Goal: Download file/media

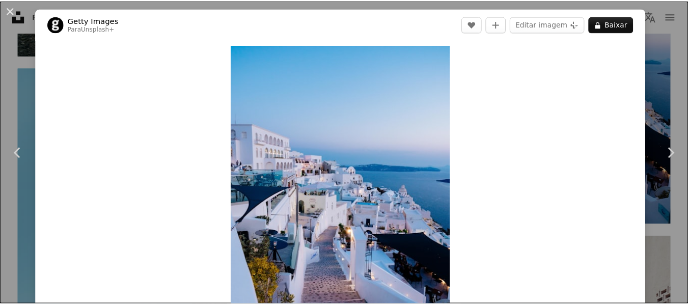
scroll to position [17031, 0]
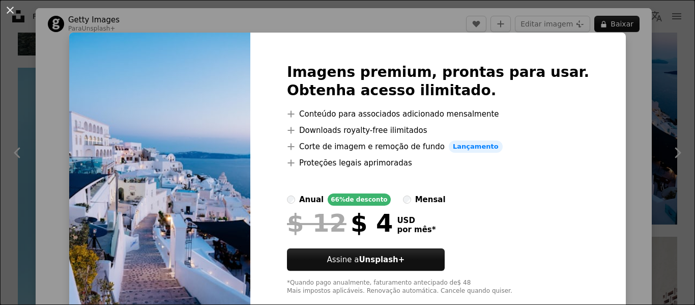
click at [601, 62] on div "An X shape Imagens premium, prontas para usar. Obtenha acesso ilimitado. A plus…" at bounding box center [347, 152] width 695 height 305
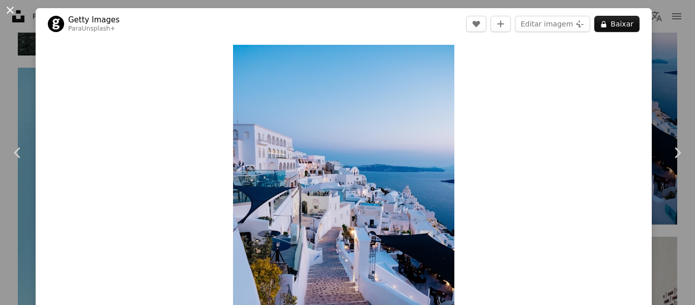
click at [7, 4] on button "An X shape" at bounding box center [10, 10] width 12 height 12
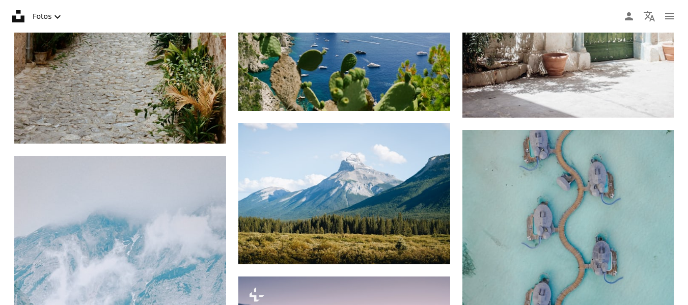
scroll to position [17826, 0]
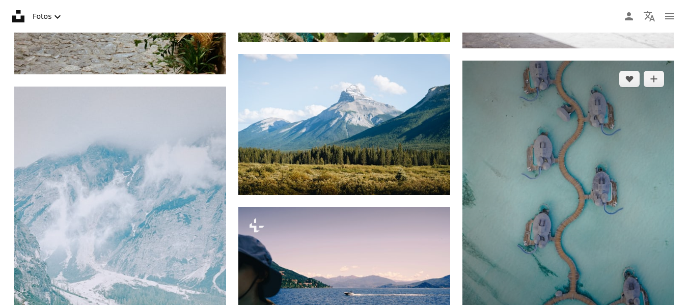
click at [605, 183] on img at bounding box center [568, 202] width 212 height 283
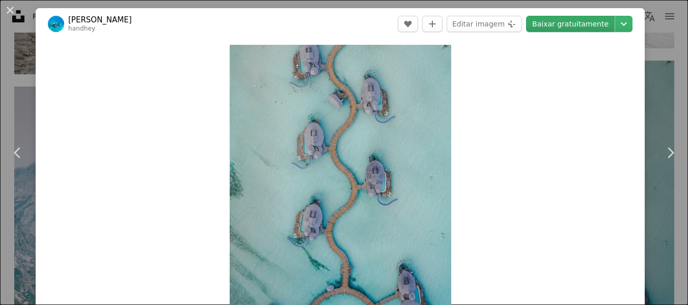
click at [556, 29] on link "Baixar gratuitamente" at bounding box center [570, 24] width 89 height 16
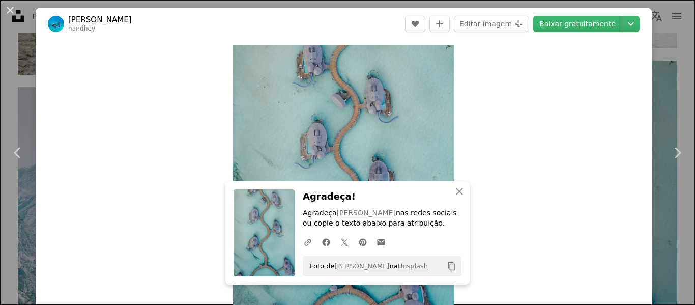
click at [669, 32] on div "An X shape Chevron left Chevron right Hamdhulla [PERSON_NAME] handhey A heart A…" at bounding box center [347, 152] width 695 height 305
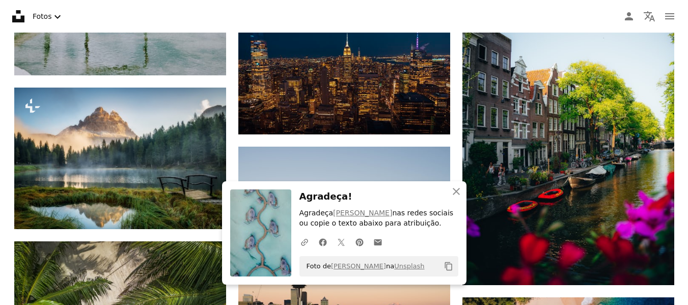
scroll to position [18250, 0]
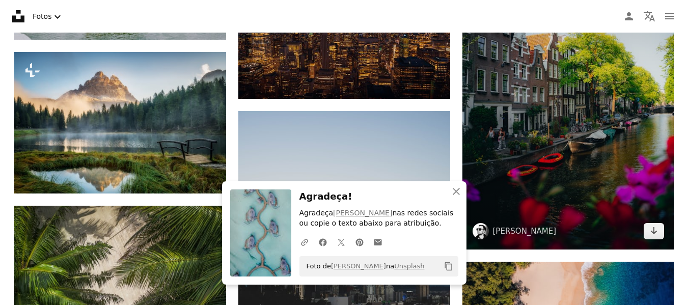
click at [591, 136] on img at bounding box center [568, 91] width 212 height 318
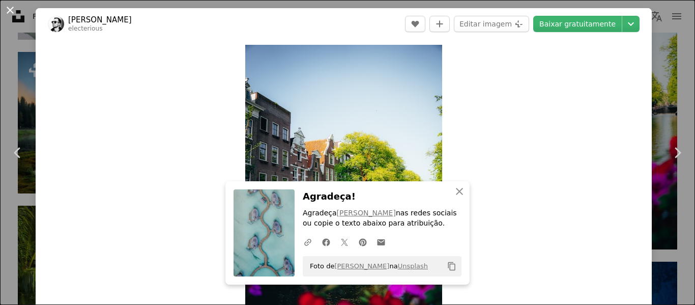
click at [7, 12] on button "An X shape" at bounding box center [10, 10] width 12 height 12
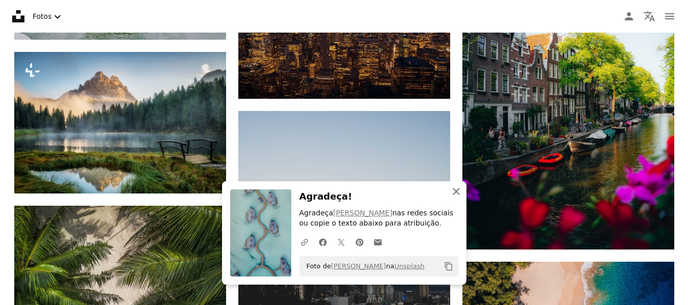
click at [457, 195] on icon "An X shape" at bounding box center [456, 191] width 12 height 12
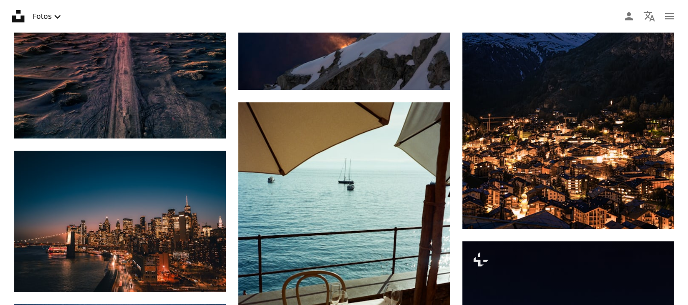
scroll to position [19122, 0]
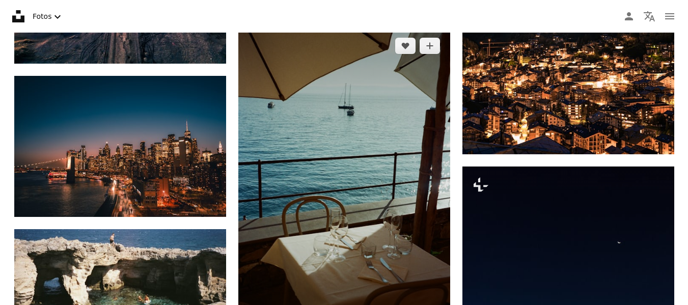
click at [387, 210] on img at bounding box center [344, 186] width 212 height 319
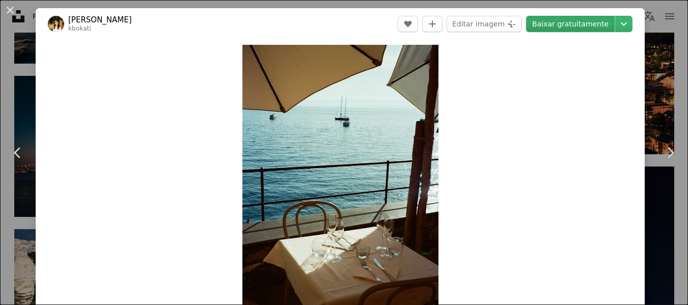
click at [574, 31] on link "Baixar gratuitamente" at bounding box center [570, 24] width 89 height 16
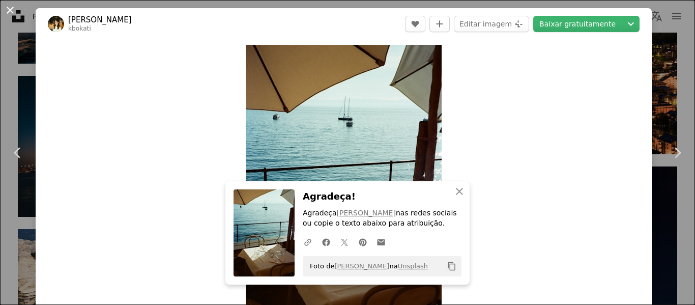
click at [8, 10] on button "An X shape" at bounding box center [10, 10] width 12 height 12
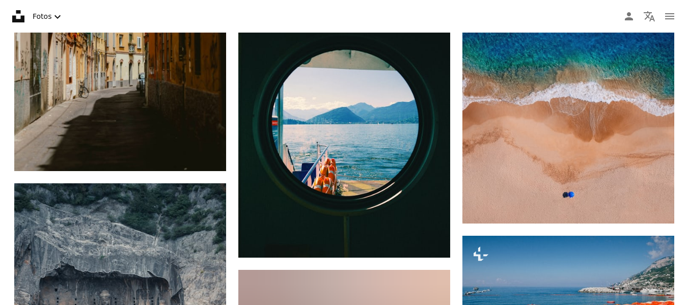
scroll to position [21912, 0]
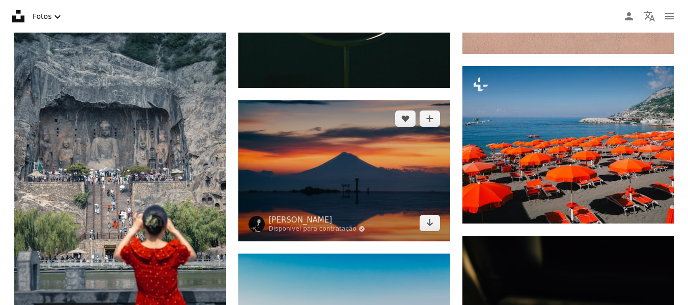
click at [376, 187] on img at bounding box center [344, 170] width 212 height 141
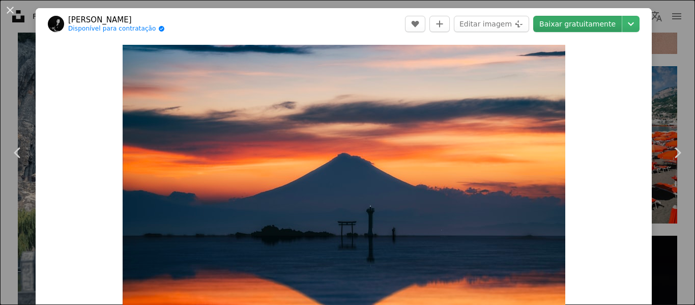
click at [585, 22] on link "Baixar gratuitamente" at bounding box center [577, 24] width 89 height 16
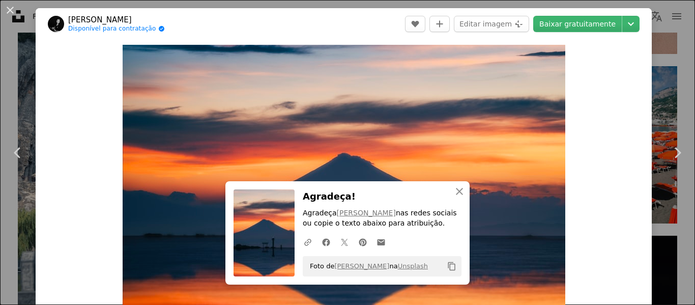
click at [653, 19] on div "An X shape Chevron left Chevron right [PERSON_NAME] Disponível para contratação…" at bounding box center [347, 152] width 695 height 305
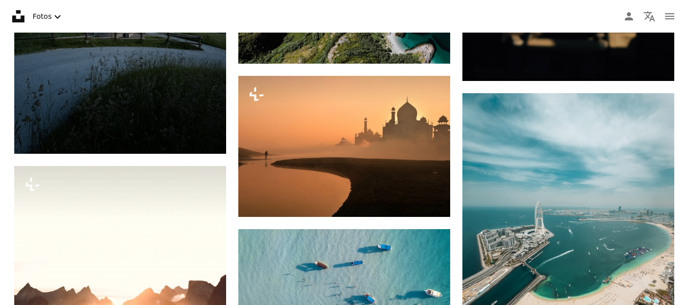
scroll to position [22560, 0]
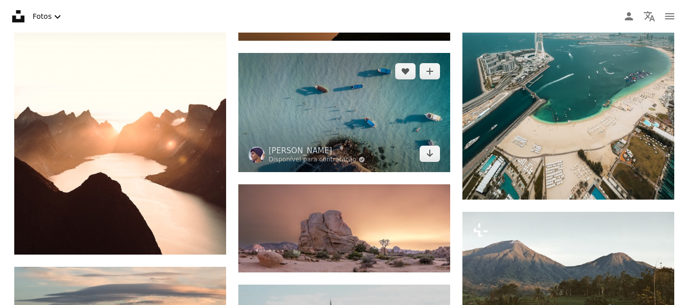
click at [407, 97] on img at bounding box center [344, 112] width 212 height 119
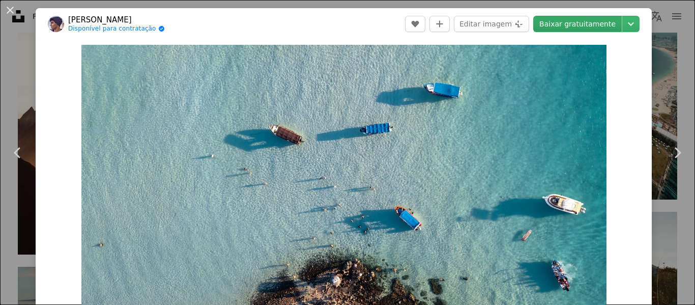
click at [601, 29] on link "Baixar gratuitamente" at bounding box center [577, 24] width 89 height 16
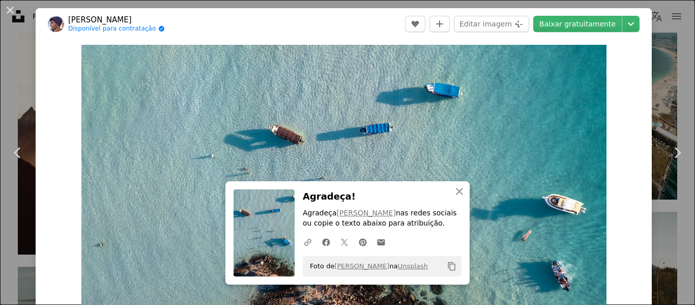
click at [674, 65] on div "An X shape Chevron left Chevron right [PERSON_NAME] Disponível para contratação…" at bounding box center [347, 152] width 695 height 305
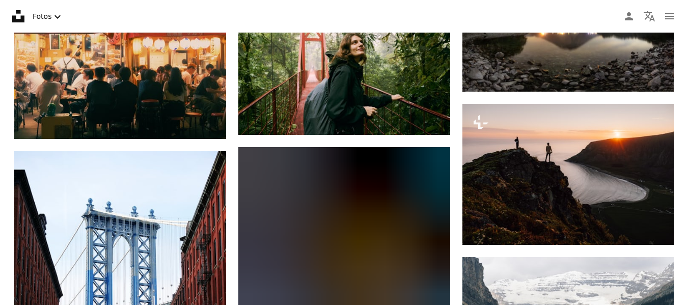
scroll to position [23318, 0]
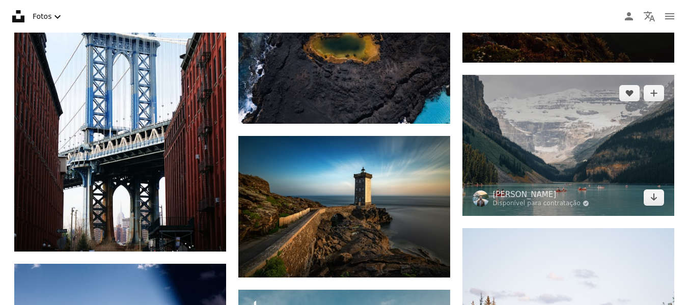
click at [601, 199] on img at bounding box center [568, 145] width 212 height 141
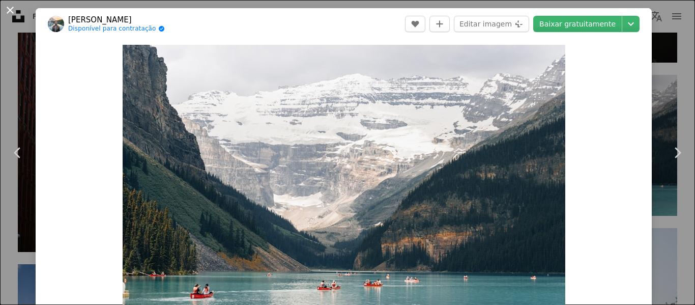
click at [10, 11] on button "An X shape" at bounding box center [10, 10] width 12 height 12
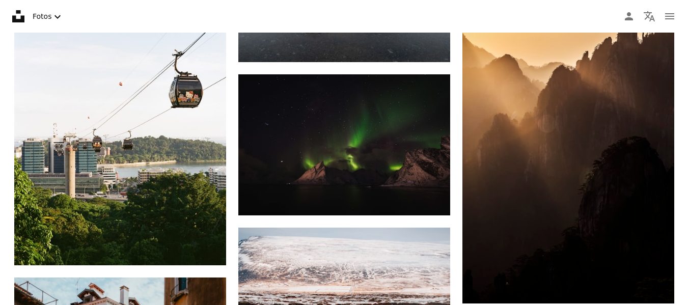
scroll to position [26825, 0]
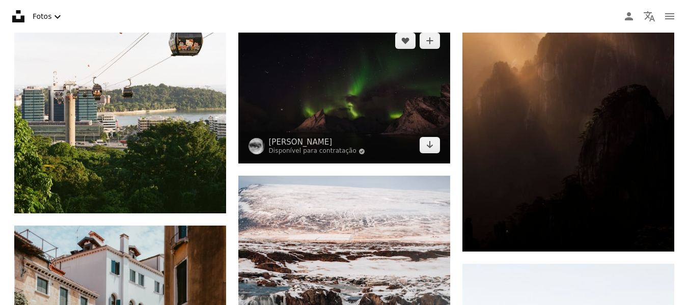
click at [335, 115] on img at bounding box center [344, 92] width 212 height 141
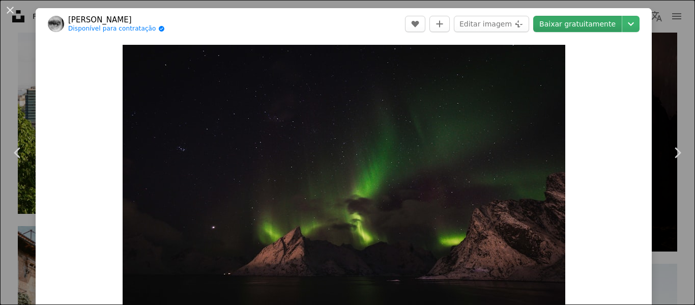
click at [571, 28] on link "Baixar gratuitamente" at bounding box center [577, 24] width 89 height 16
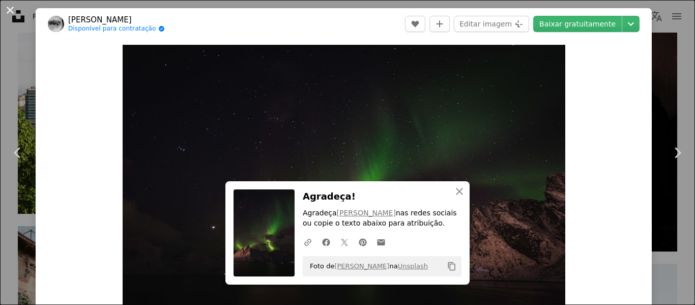
click at [9, 14] on button "An X shape" at bounding box center [10, 10] width 12 height 12
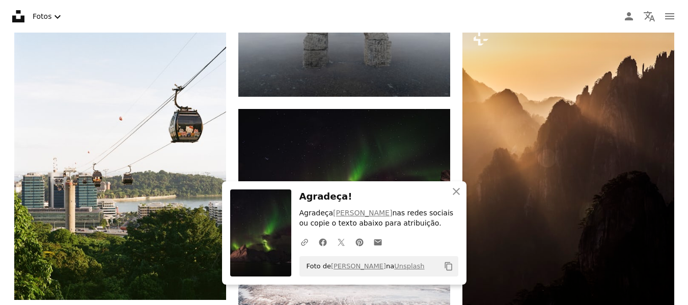
scroll to position [26559, 0]
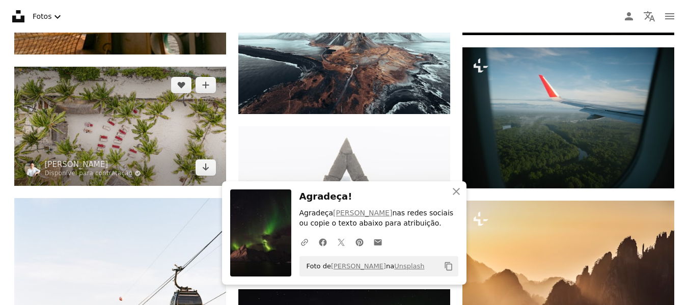
click at [158, 127] on img at bounding box center [120, 126] width 212 height 119
click at [139, 89] on img at bounding box center [120, 126] width 212 height 119
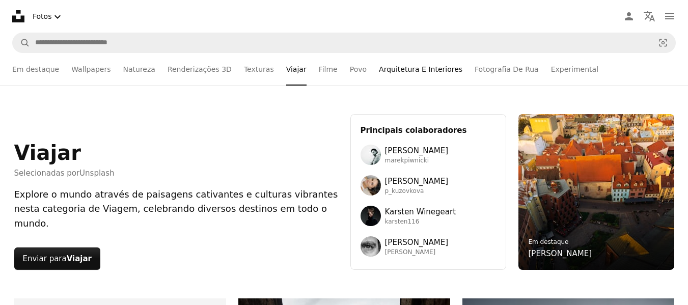
click at [395, 74] on link "Arquitetura E Interiores" at bounding box center [420, 69] width 83 height 33
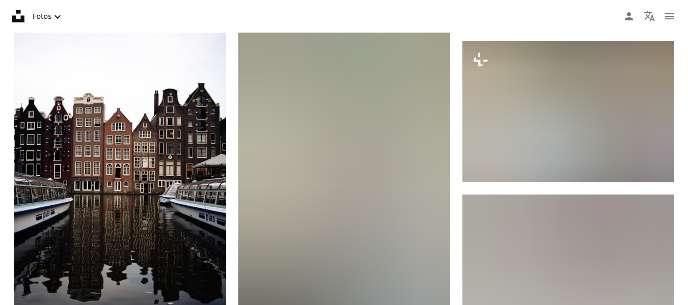
scroll to position [1382, 0]
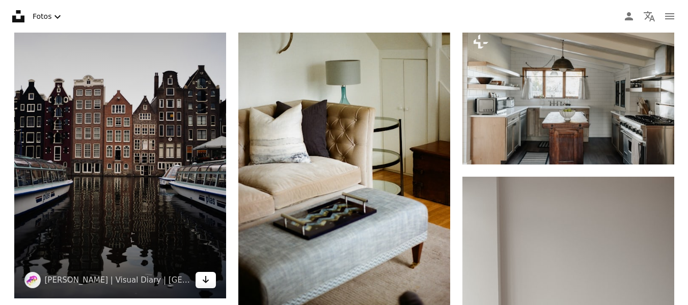
click at [210, 279] on link "Arrow pointing down" at bounding box center [205, 280] width 20 height 16
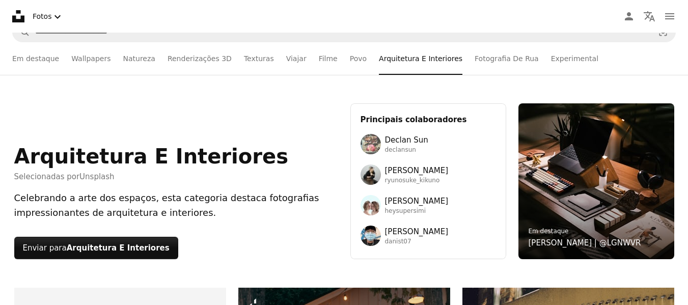
scroll to position [0, 0]
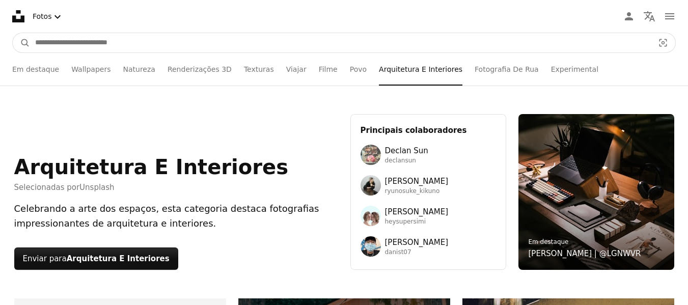
click at [124, 36] on input "Pesquise conteúdo visual em todo o site" at bounding box center [340, 42] width 620 height 19
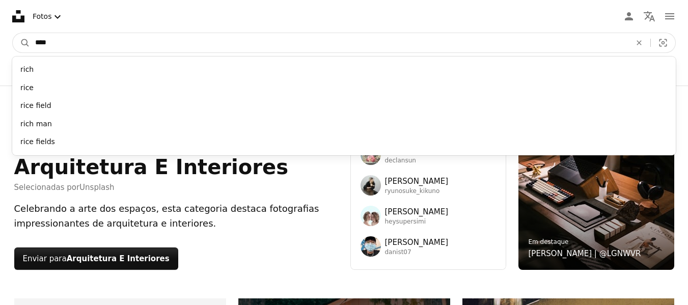
type input "*****"
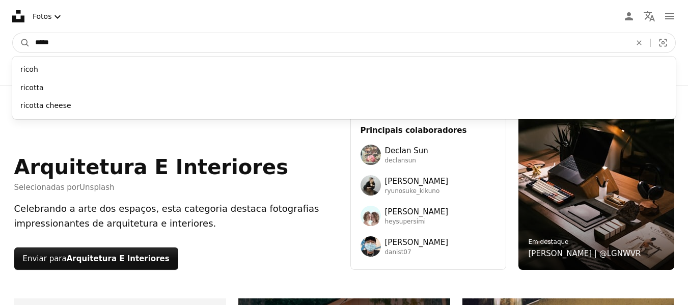
click button "A magnifying glass" at bounding box center [21, 42] width 17 height 19
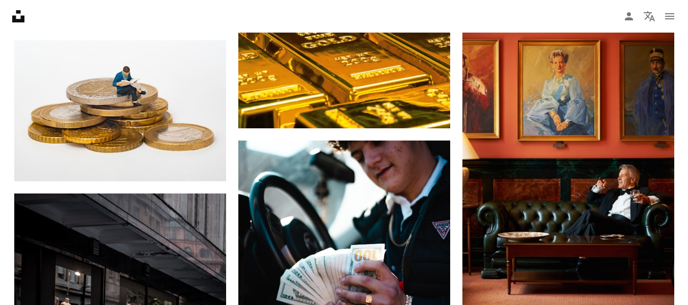
scroll to position [605, 0]
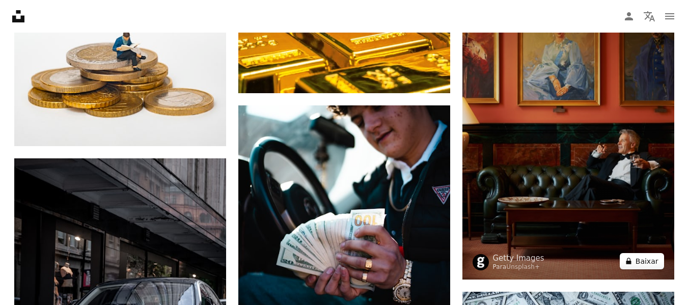
click at [633, 253] on button "A lock Baixar" at bounding box center [641, 261] width 44 height 16
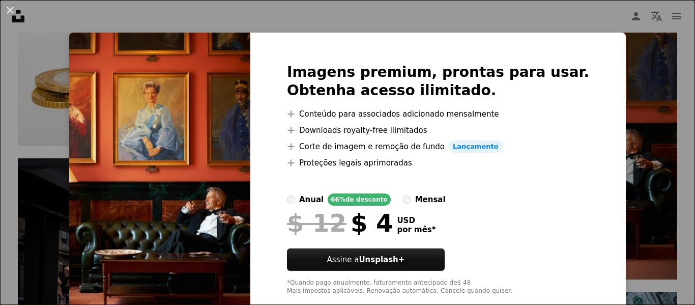
click at [616, 87] on div "An X shape Imagens premium, prontas para usar. Obtenha acesso ilimitado. A plus…" at bounding box center [347, 152] width 695 height 305
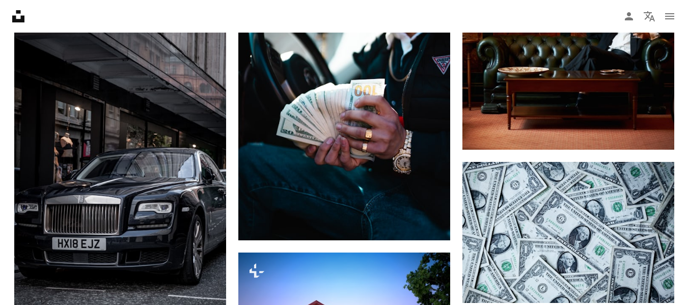
scroll to position [810, 0]
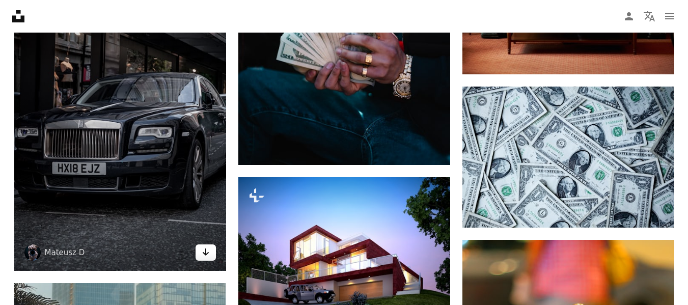
click at [214, 252] on link "Arrow pointing down" at bounding box center [205, 252] width 20 height 16
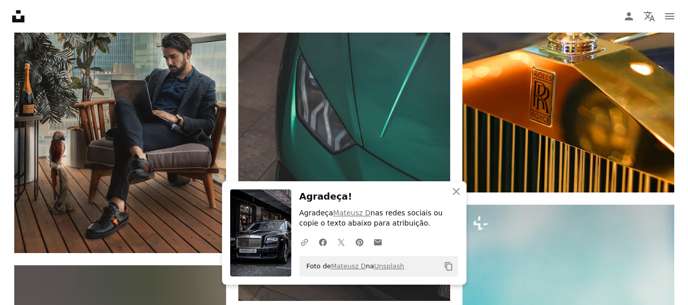
scroll to position [1210, 0]
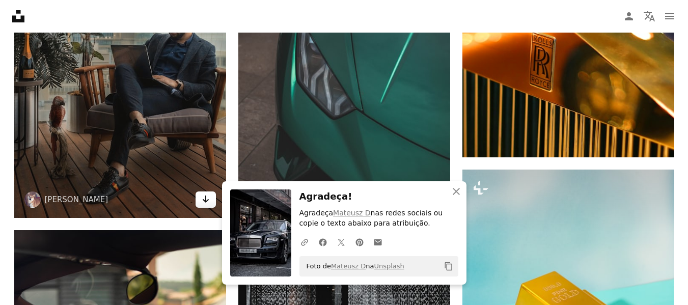
click at [207, 202] on icon "Arrow pointing down" at bounding box center [206, 199] width 8 height 12
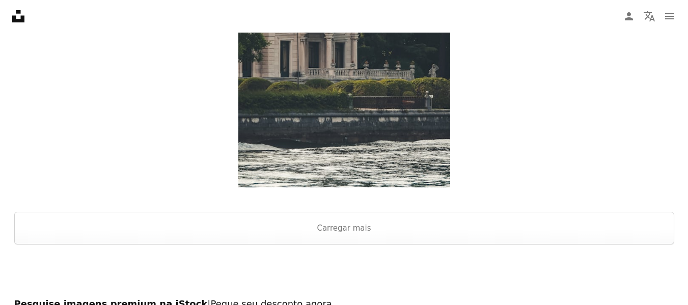
scroll to position [2140, 0]
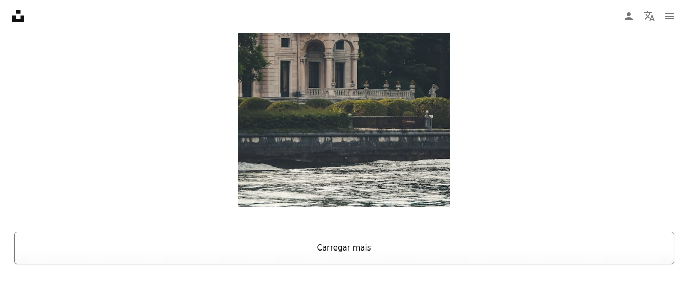
click at [398, 236] on button "Carregar mais" at bounding box center [344, 248] width 660 height 33
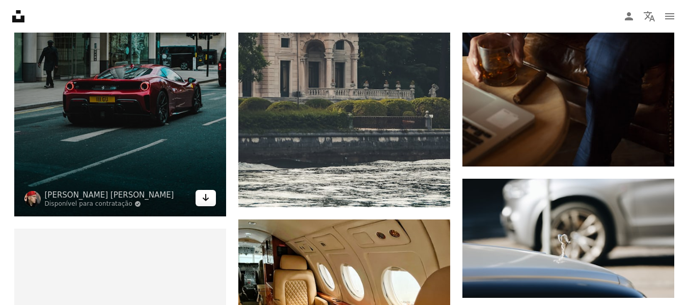
click at [208, 191] on icon "Arrow pointing down" at bounding box center [206, 197] width 8 height 12
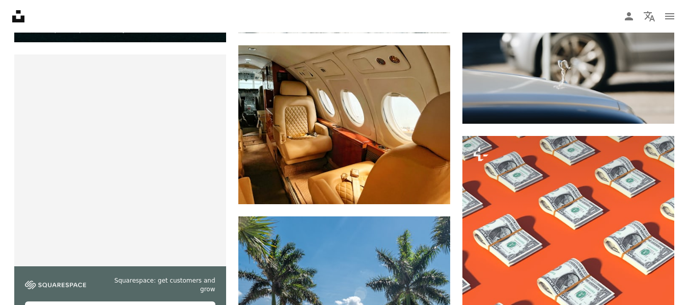
scroll to position [2294, 0]
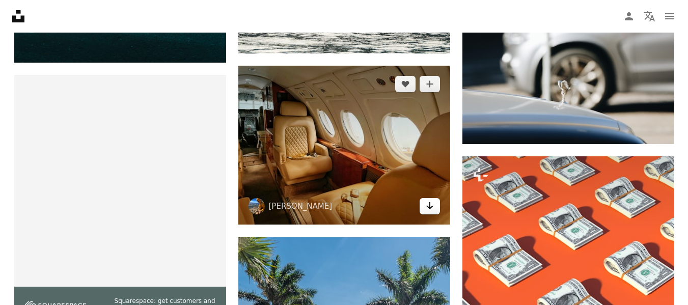
click at [431, 210] on icon "Arrow pointing down" at bounding box center [430, 206] width 8 height 12
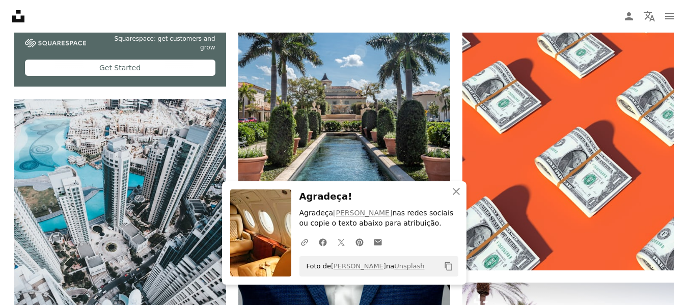
scroll to position [2743, 0]
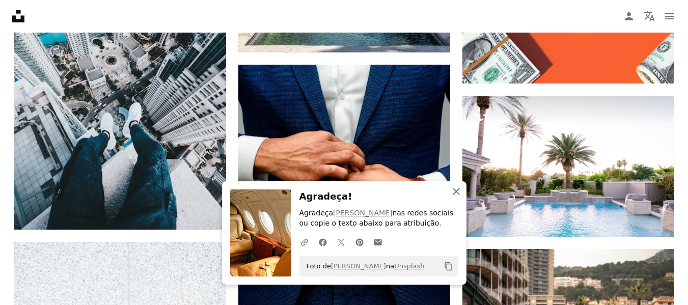
click at [463, 192] on button "An X shape Fechar" at bounding box center [456, 191] width 20 height 20
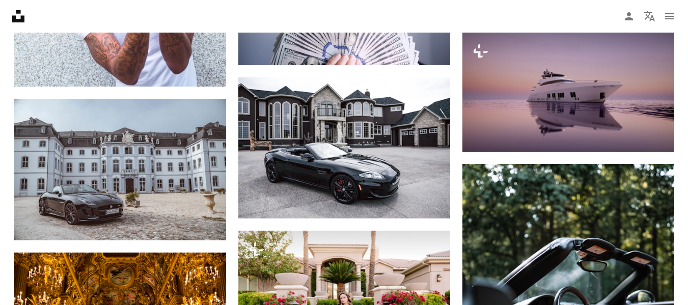
scroll to position [3244, 0]
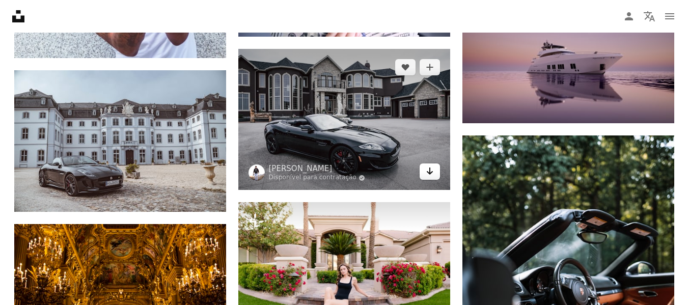
click at [436, 172] on link "Arrow pointing down" at bounding box center [429, 171] width 20 height 16
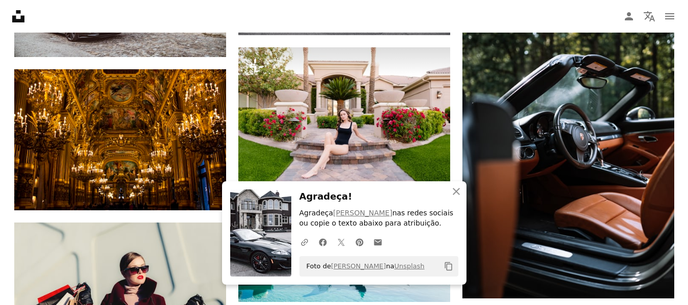
scroll to position [3466, 0]
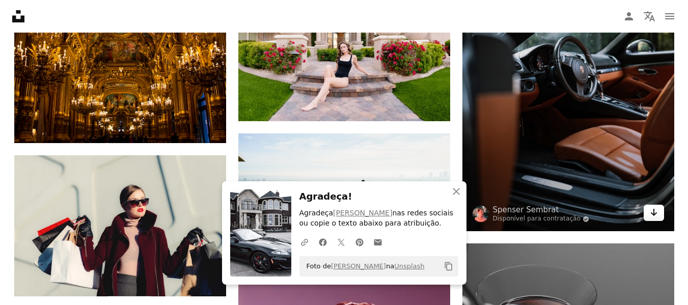
click at [656, 211] on icon "Arrow pointing down" at bounding box center [653, 212] width 8 height 12
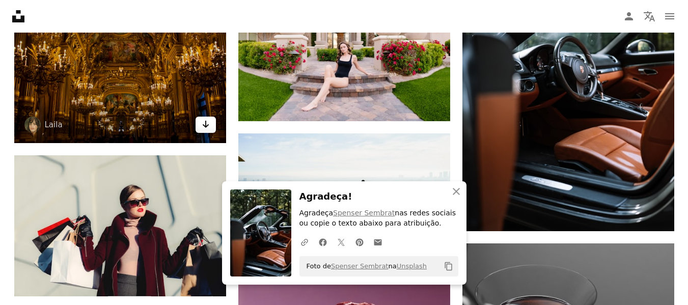
click at [207, 127] on icon "Arrow pointing down" at bounding box center [206, 124] width 8 height 12
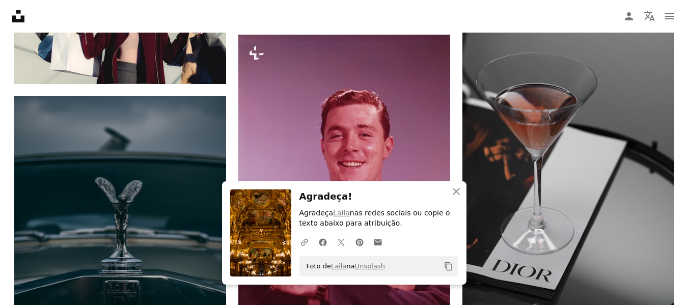
scroll to position [3698, 0]
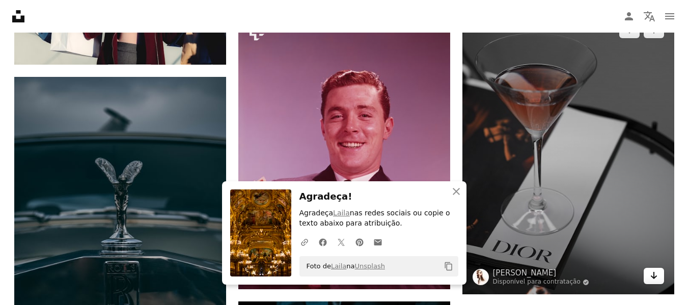
click at [649, 272] on icon "Arrow pointing down" at bounding box center [653, 275] width 8 height 12
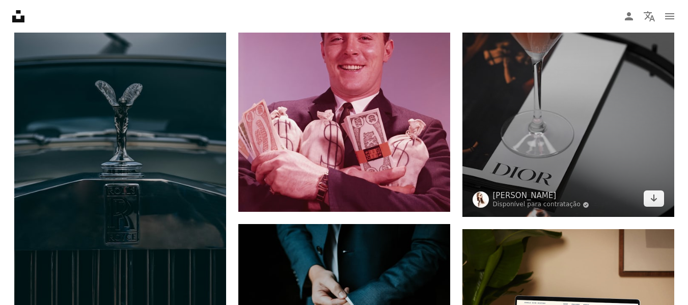
scroll to position [3804, 0]
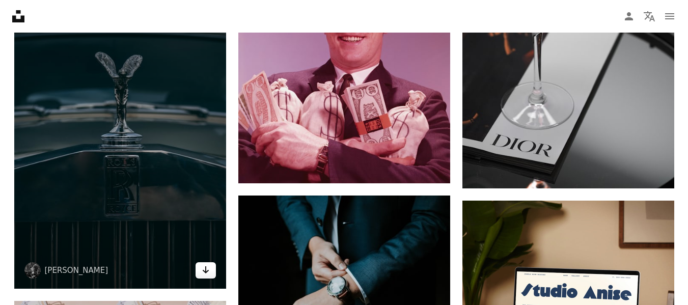
click at [197, 273] on link "Arrow pointing down" at bounding box center [205, 270] width 20 height 16
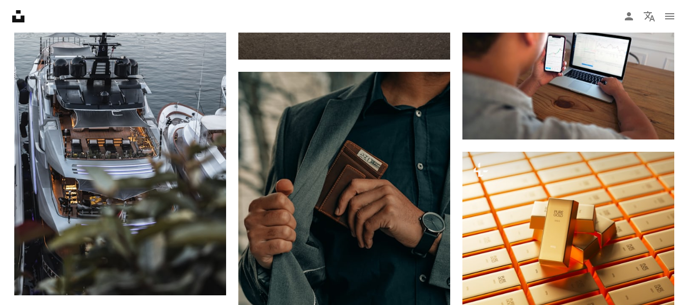
scroll to position [4649, 0]
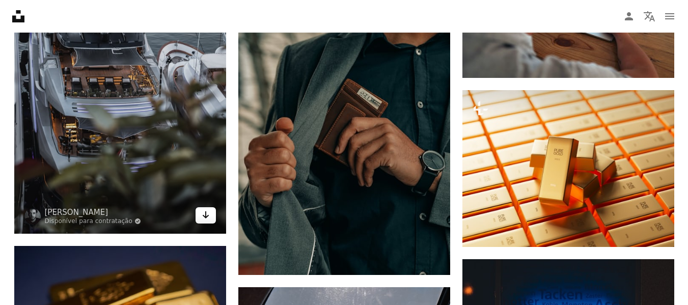
click at [207, 211] on icon "Arrow pointing down" at bounding box center [206, 215] width 8 height 12
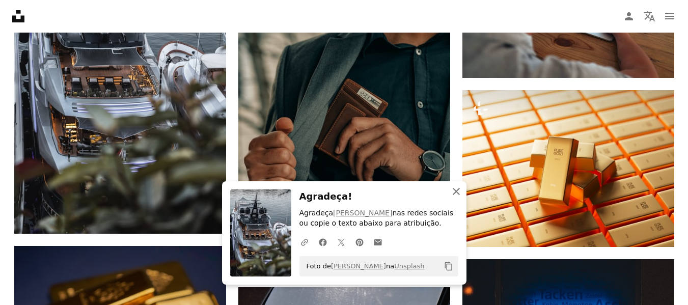
click at [458, 193] on icon "button" at bounding box center [456, 191] width 7 height 7
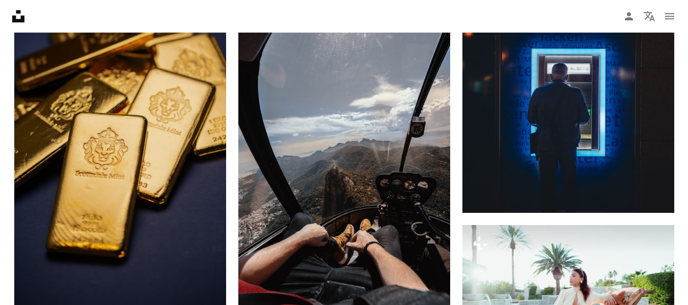
scroll to position [4944, 0]
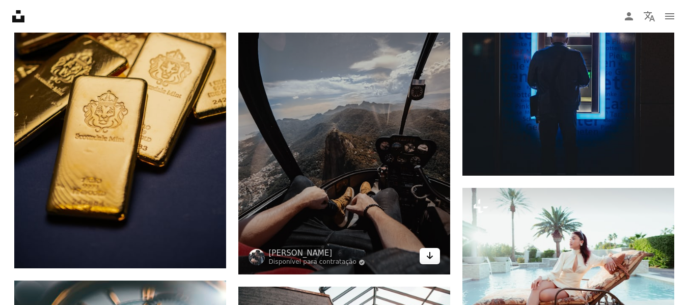
click at [435, 259] on link "Arrow pointing down" at bounding box center [429, 256] width 20 height 16
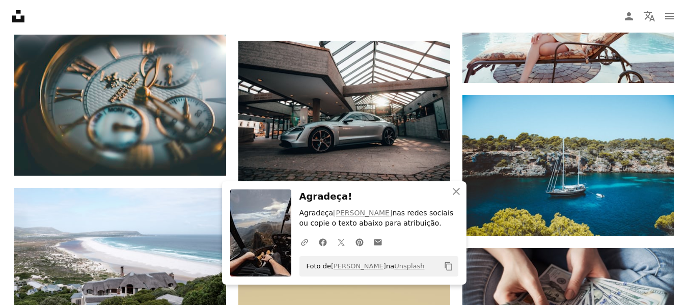
scroll to position [5178, 0]
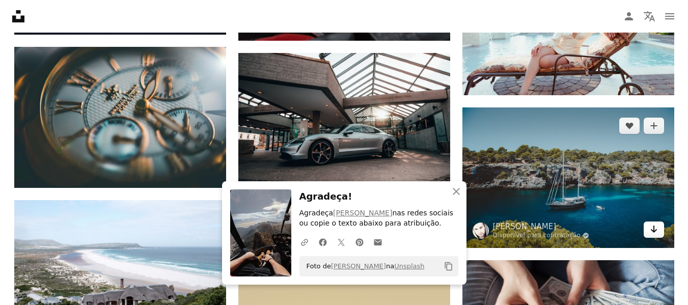
click at [659, 236] on link "Arrow pointing down" at bounding box center [653, 229] width 20 height 16
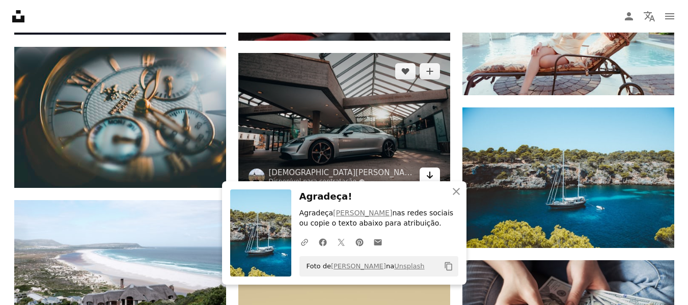
click at [431, 175] on icon "Arrow pointing down" at bounding box center [430, 175] width 8 height 12
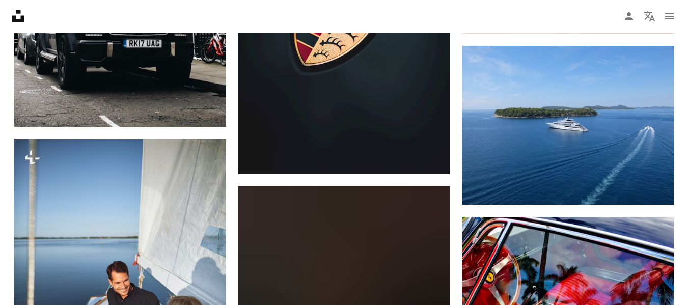
scroll to position [5837, 0]
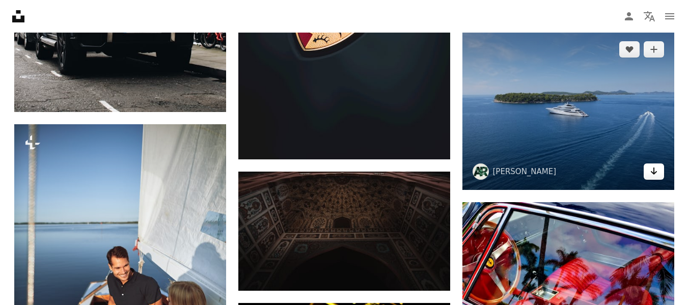
click at [653, 178] on link "Arrow pointing down" at bounding box center [653, 171] width 20 height 16
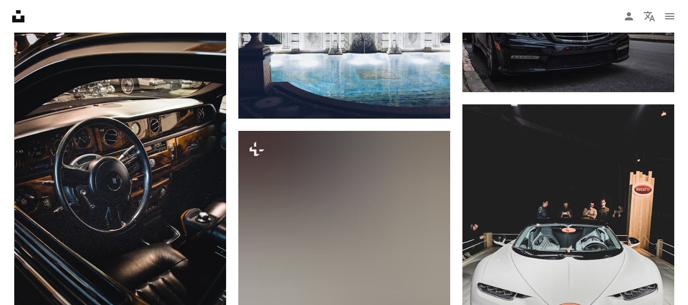
scroll to position [7002, 0]
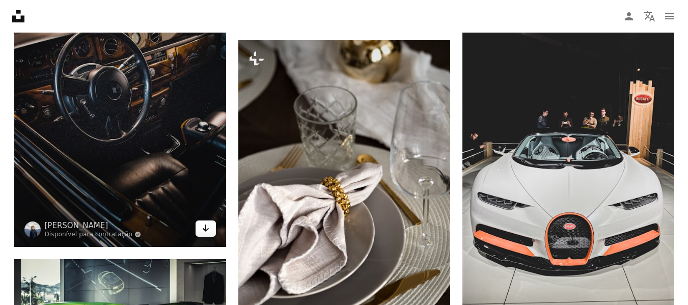
click at [208, 235] on link "Arrow pointing down" at bounding box center [205, 228] width 20 height 16
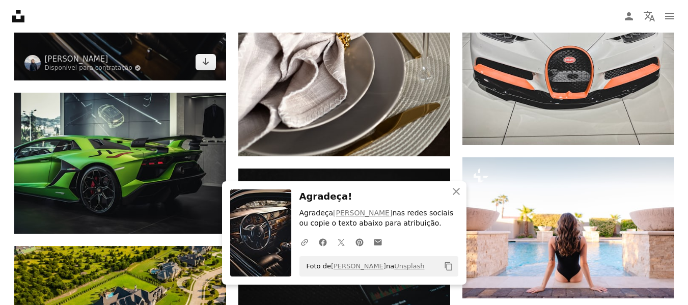
scroll to position [7199, 0]
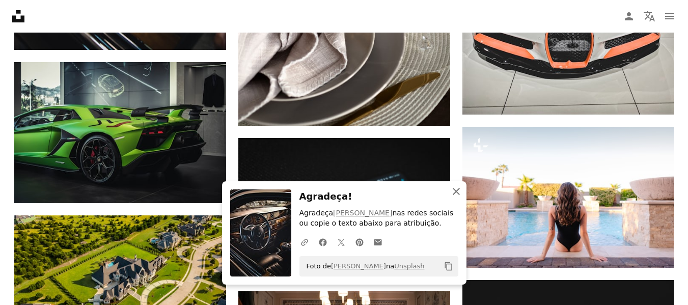
click at [457, 189] on icon "An X shape" at bounding box center [456, 191] width 12 height 12
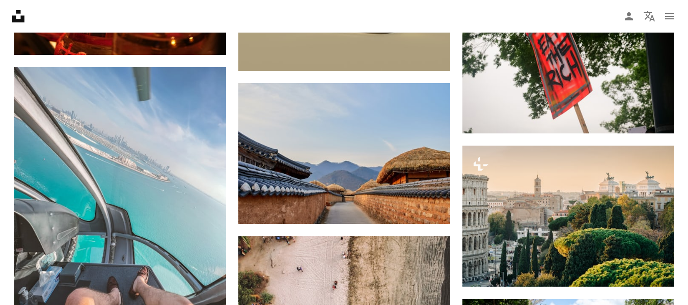
scroll to position [25099, 0]
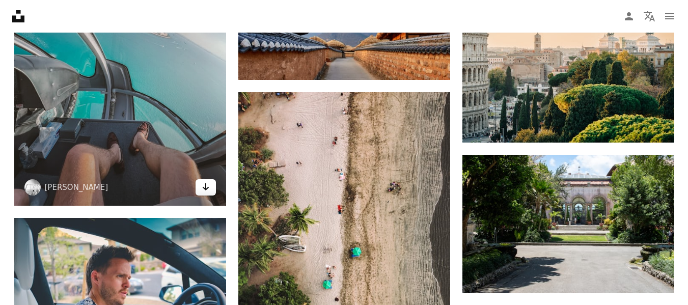
click at [208, 187] on icon "Arrow pointing down" at bounding box center [206, 187] width 8 height 12
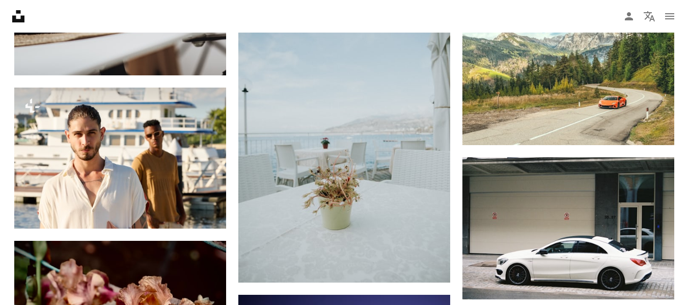
scroll to position [26439, 0]
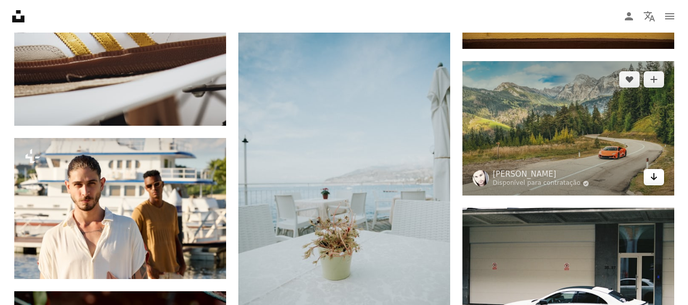
click at [648, 180] on link "Arrow pointing down" at bounding box center [653, 177] width 20 height 16
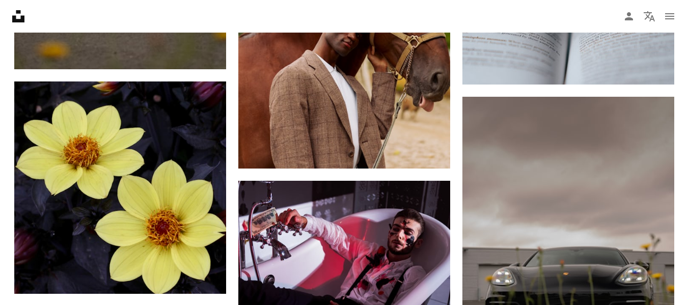
scroll to position [35530, 0]
